Goal: Find specific page/section: Find specific page/section

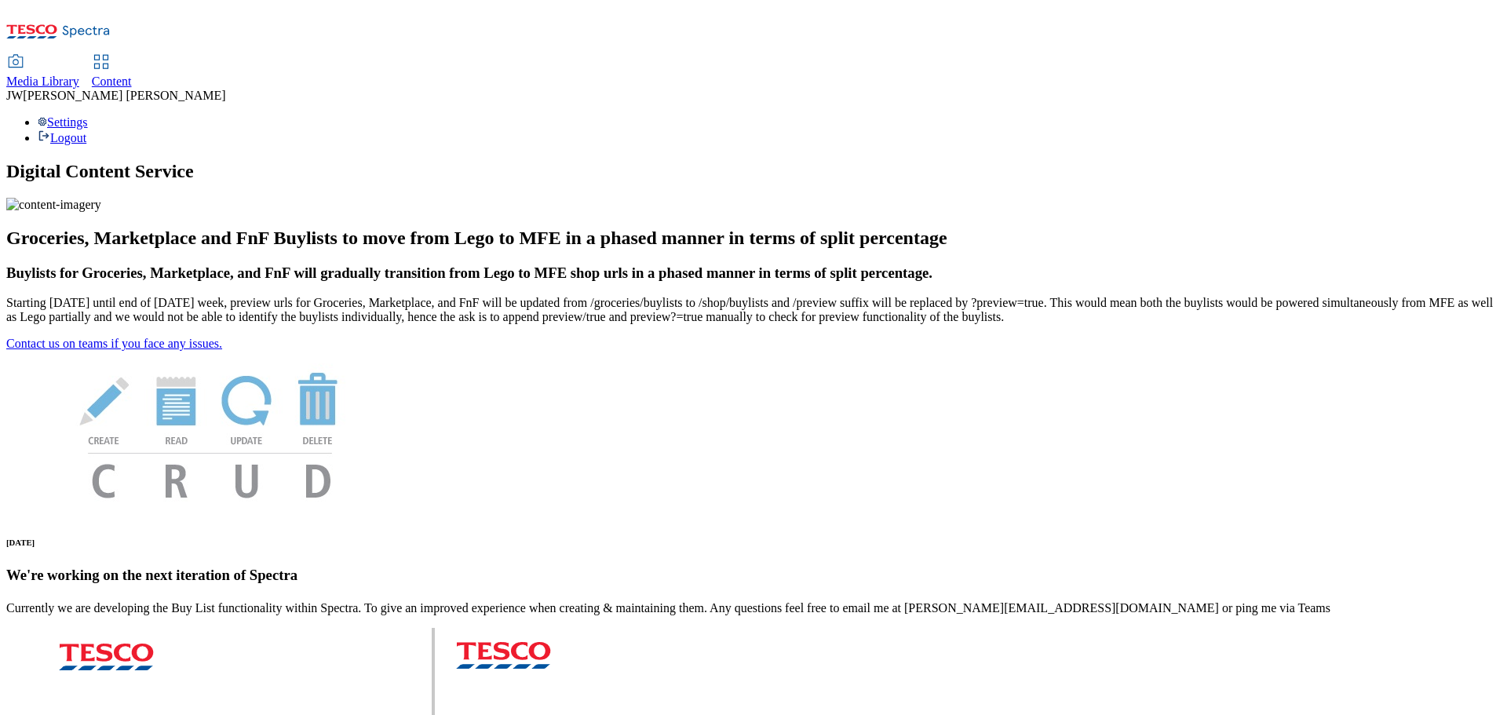
click at [79, 75] on span "Media Library" at bounding box center [42, 81] width 73 height 13
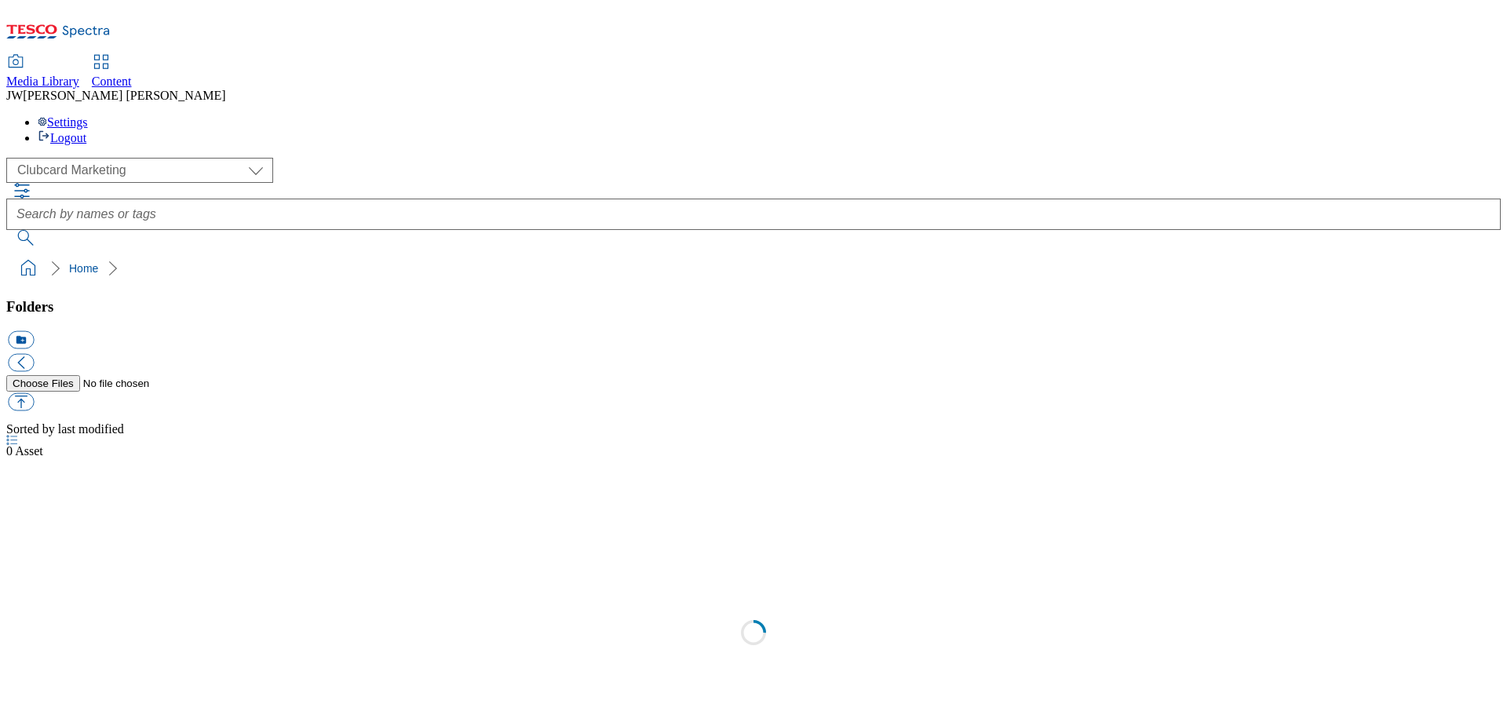
scroll to position [1, 0]
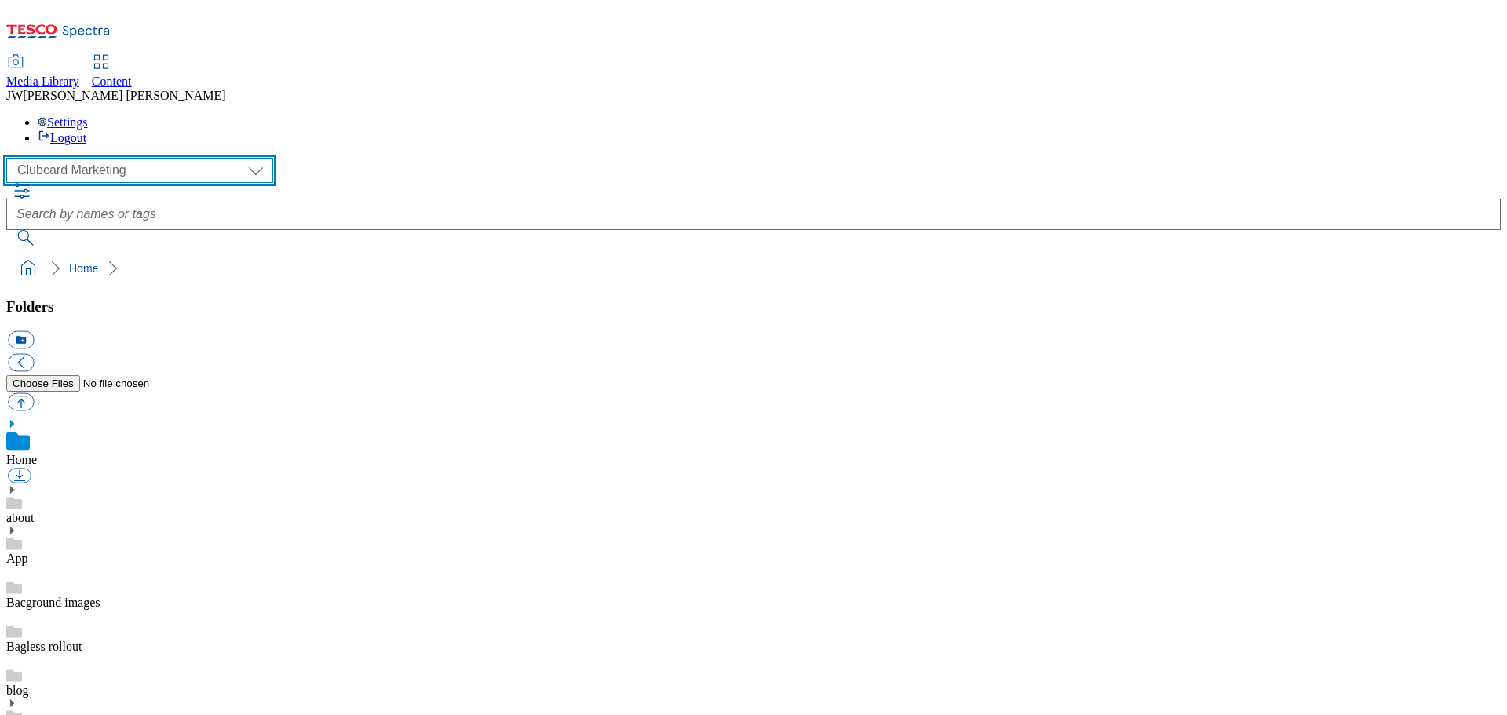
click at [104, 158] on select "Clubcard Marketing GHS Marketing UK GHS Product UK GHS ROI iGHS Marketing CE iG…" at bounding box center [139, 170] width 267 height 25
select select "flare-ghs-mktg"
click at [11, 158] on select "Clubcard Marketing GHS Marketing UK GHS Product UK GHS ROI iGHS Marketing CE iG…" at bounding box center [139, 170] width 267 height 25
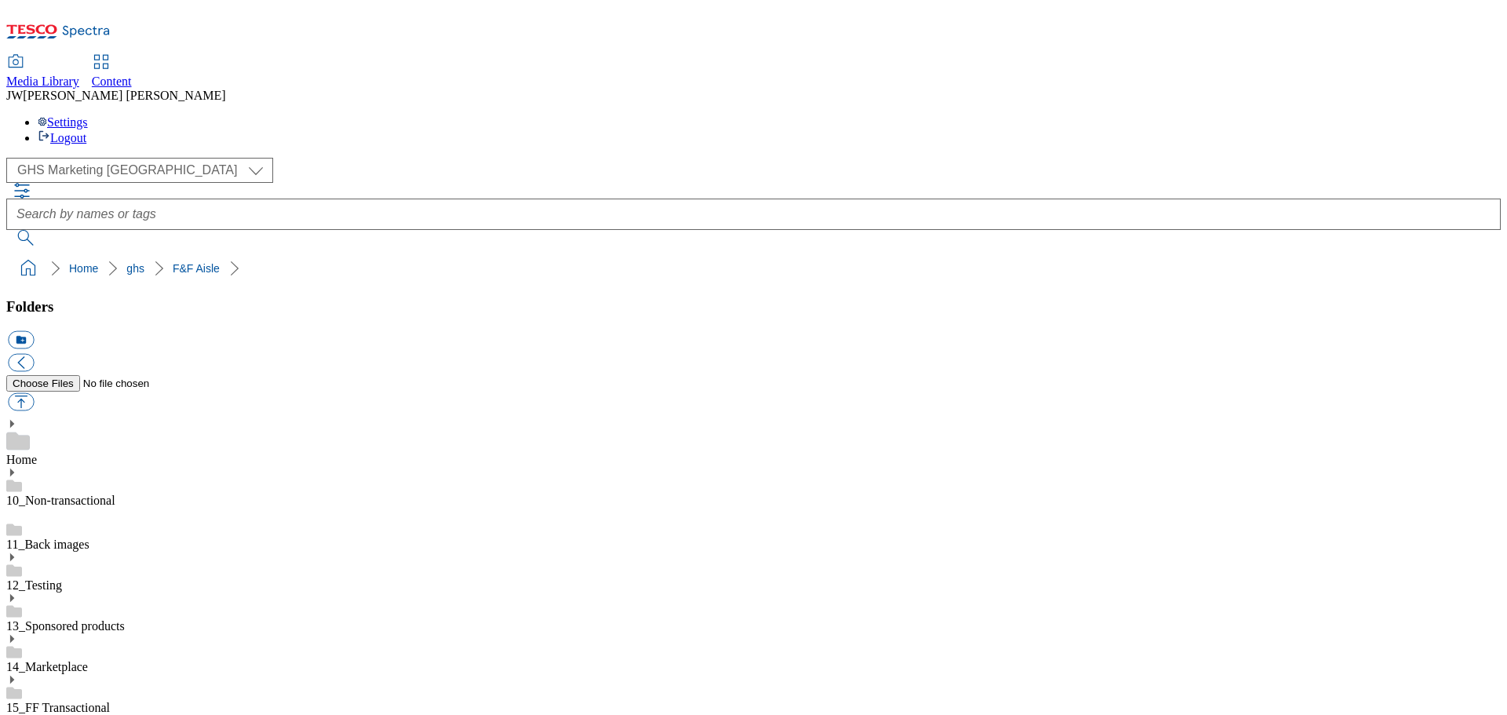
scroll to position [121, 0]
